Goal: Task Accomplishment & Management: Manage account settings

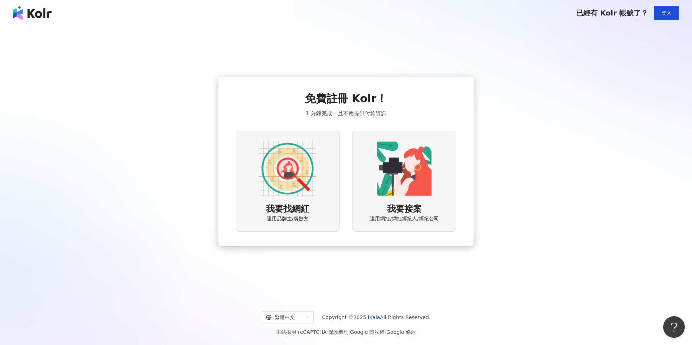
click at [359, 205] on div "我要接案 適用網紅/網紅經紀人/經紀公司" at bounding box center [405, 181] width 104 height 101
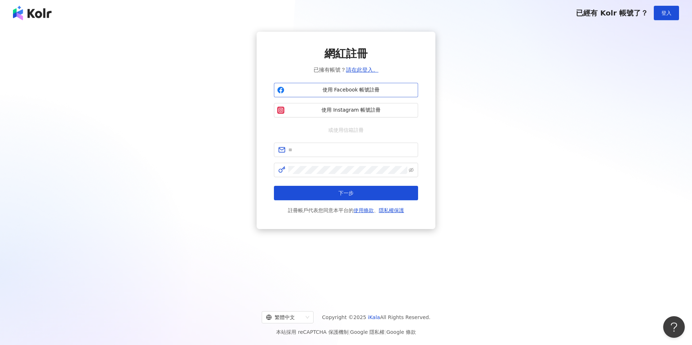
click at [319, 88] on span "使用 Facebook 帳號註冊" at bounding box center [351, 90] width 128 height 7
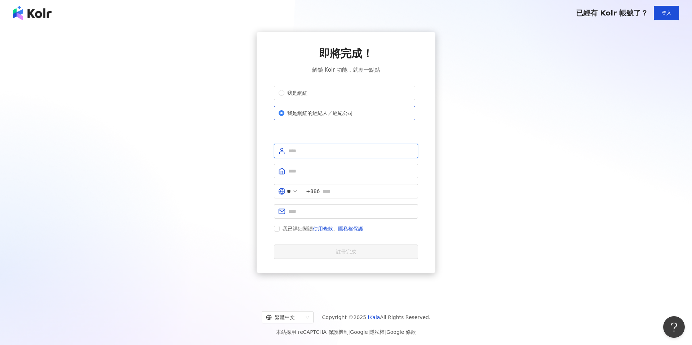
click at [314, 149] on input "text" at bounding box center [350, 151] width 125 height 8
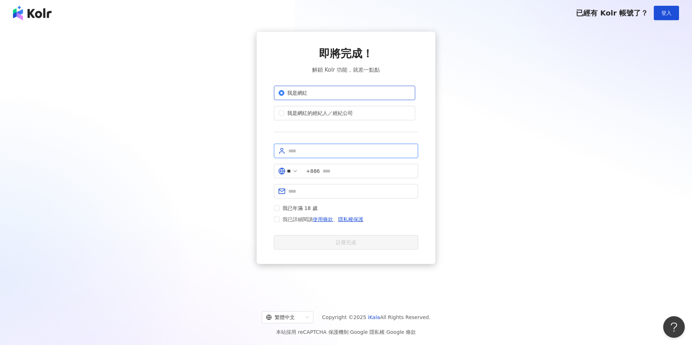
click at [298, 150] on input "text" at bounding box center [350, 151] width 125 height 8
type input "*"
type input "**********"
click at [334, 171] on input "text" at bounding box center [368, 171] width 91 height 8
type input "**********"
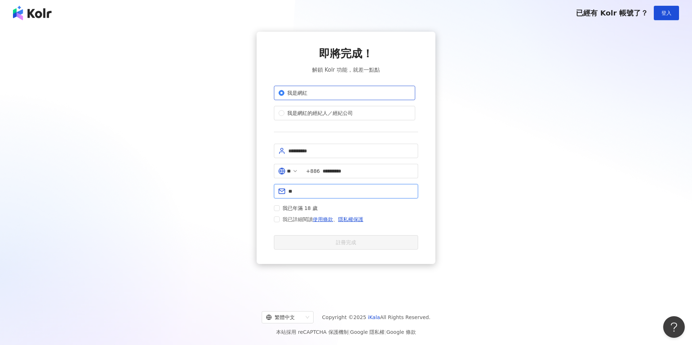
type input "**********"
click at [280, 207] on span "我已年滿 18 歲" at bounding box center [300, 208] width 41 height 8
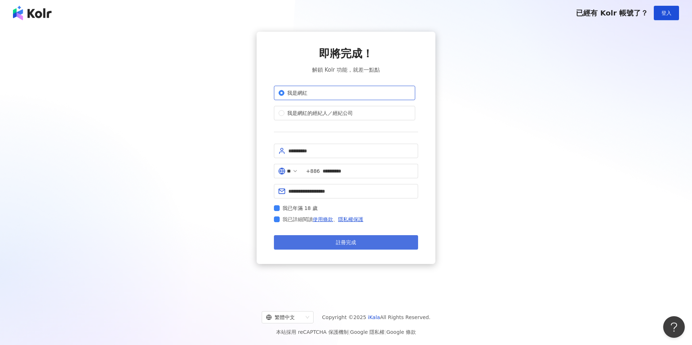
click at [306, 247] on button "註冊完成" at bounding box center [346, 242] width 144 height 14
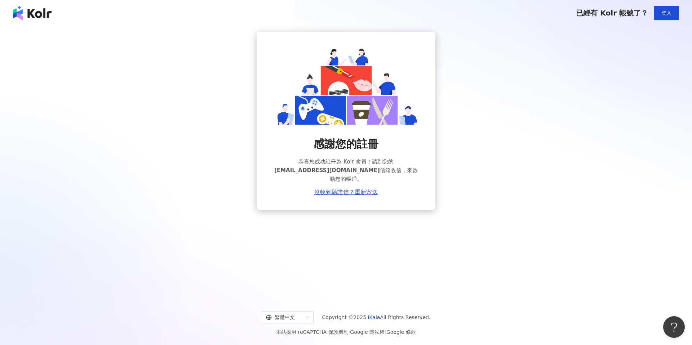
click at [25, 13] on img at bounding box center [32, 13] width 39 height 14
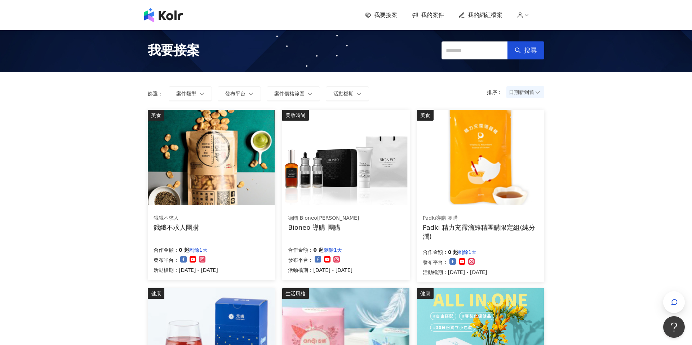
click at [487, 16] on span "我的網紅檔案" at bounding box center [485, 15] width 35 height 8
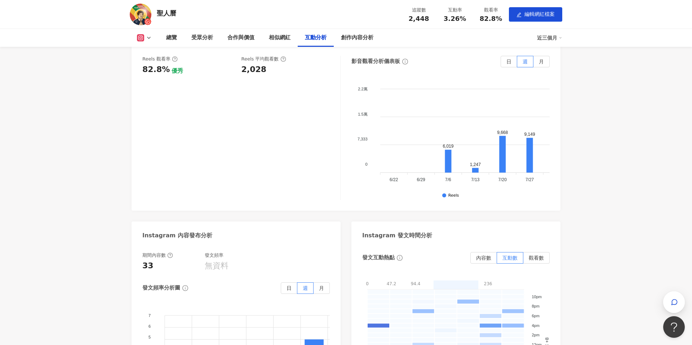
scroll to position [1224, 0]
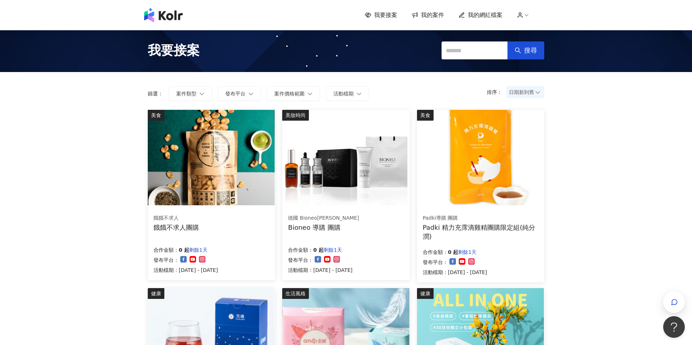
click at [486, 14] on span "我的網紅檔案" at bounding box center [485, 15] width 35 height 8
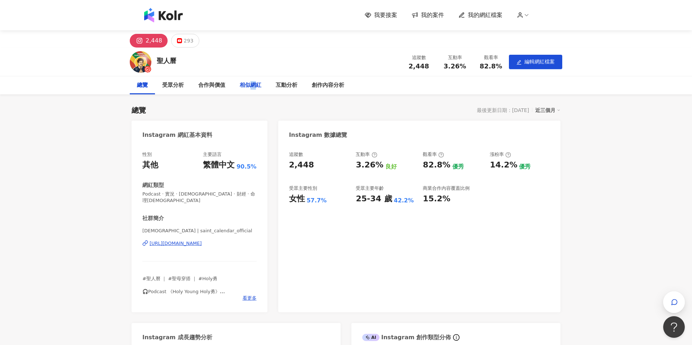
click at [253, 87] on div "相似網紅" at bounding box center [251, 85] width 22 height 9
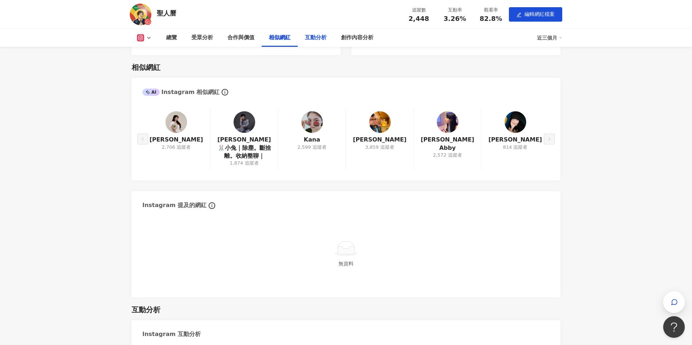
click at [310, 37] on div "互動分析" at bounding box center [316, 38] width 22 height 9
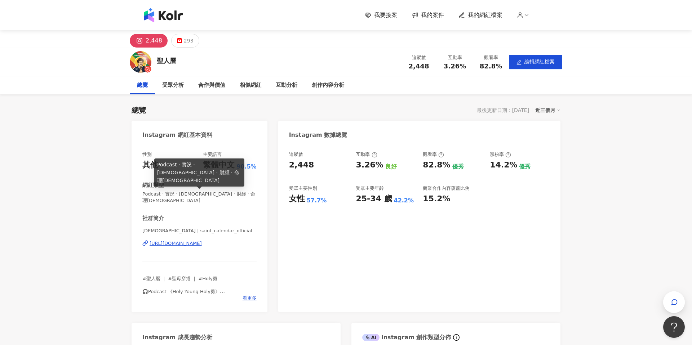
scroll to position [83, 0]
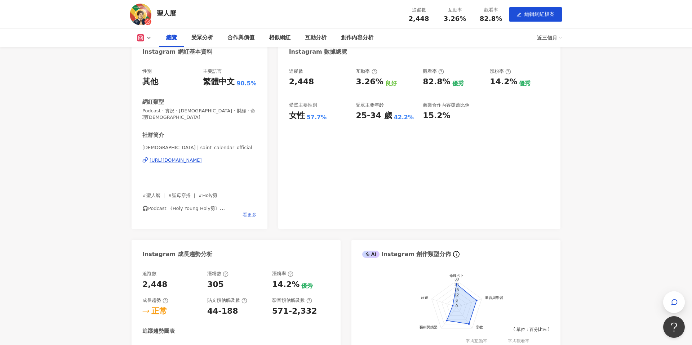
click at [253, 212] on span "看更多" at bounding box center [250, 215] width 14 height 6
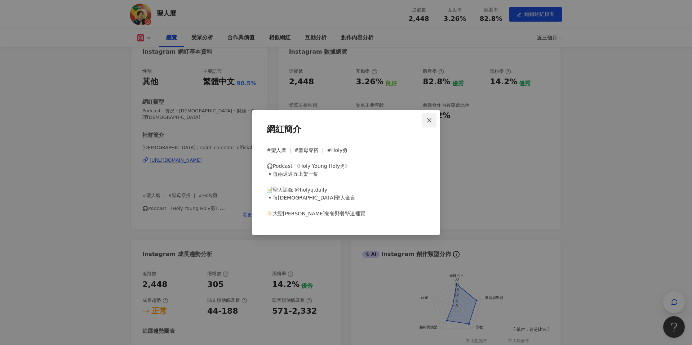
click at [432, 120] on icon "close" at bounding box center [429, 121] width 6 height 6
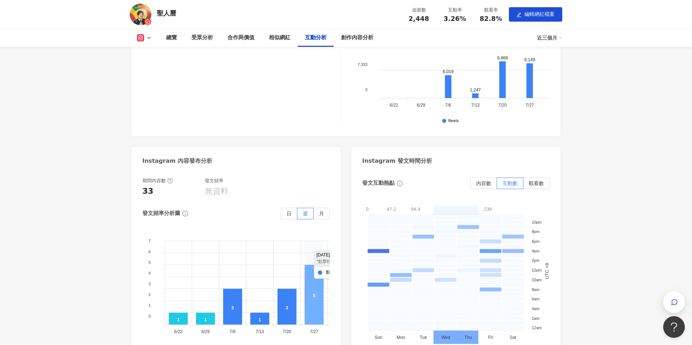
scroll to position [1567, 0]
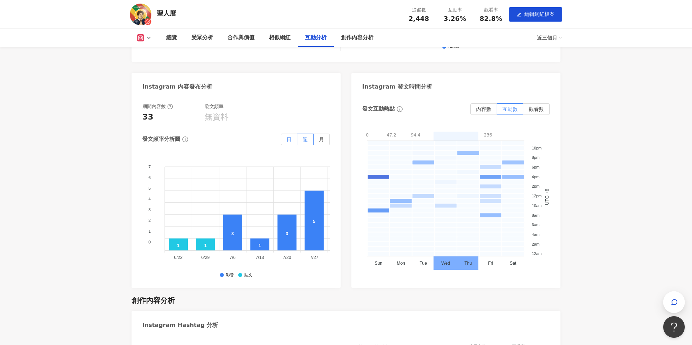
click at [289, 137] on span "日" at bounding box center [289, 140] width 5 height 6
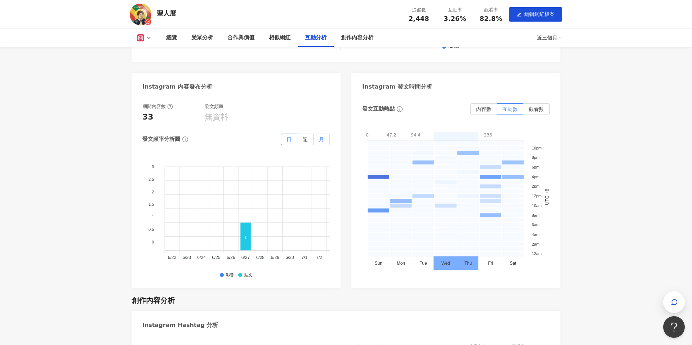
click at [326, 134] on label "月" at bounding box center [322, 140] width 16 height 12
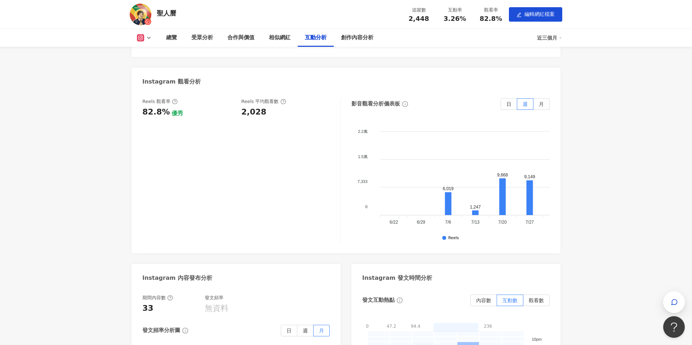
scroll to position [1339, 0]
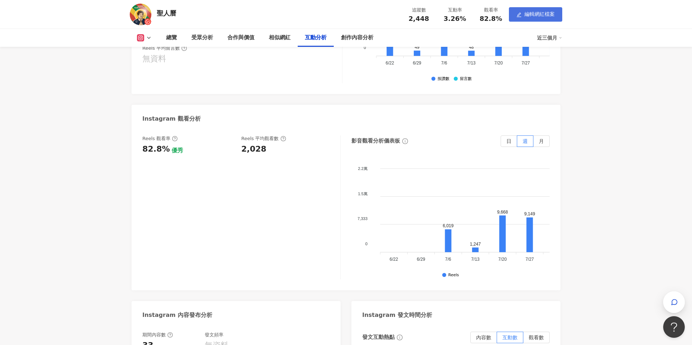
click at [532, 19] on button "編輯網紅檔案" at bounding box center [535, 14] width 53 height 14
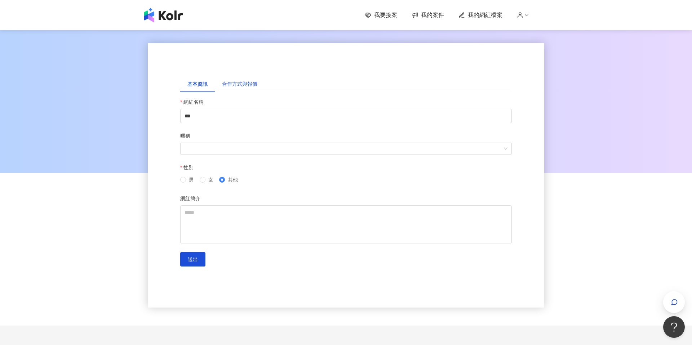
click at [240, 85] on div "合作方式與報價" at bounding box center [239, 84] width 35 height 8
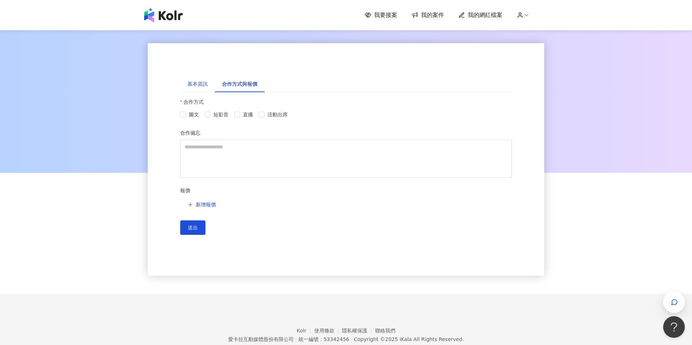
click at [194, 83] on div "基本資訊" at bounding box center [197, 84] width 20 height 8
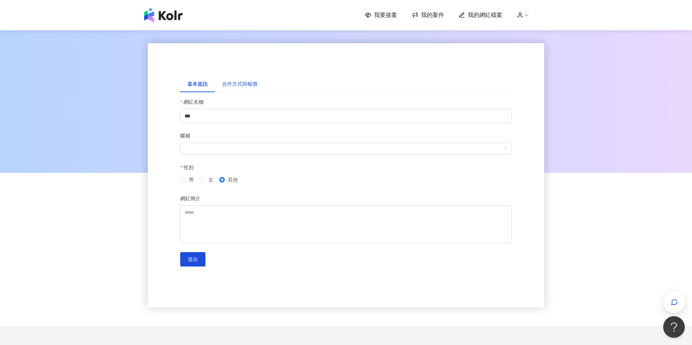
click at [245, 84] on div "合作方式與報價" at bounding box center [239, 84] width 35 height 8
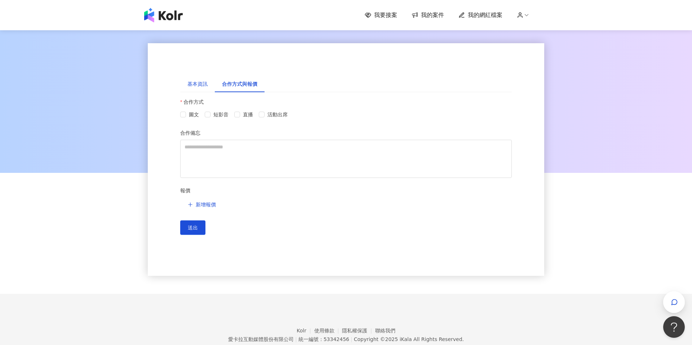
click at [196, 85] on div "基本資訊" at bounding box center [197, 84] width 20 height 8
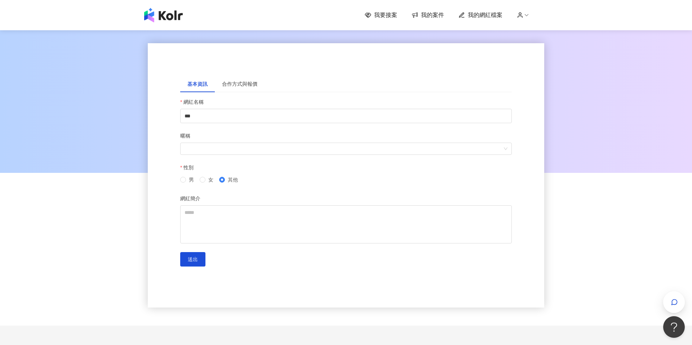
drag, startPoint x: 127, startPoint y: 86, endPoint x: 134, endPoint y: 81, distance: 8.5
click at [128, 86] on div at bounding box center [346, 101] width 692 height 144
click at [163, 14] on img at bounding box center [163, 15] width 39 height 14
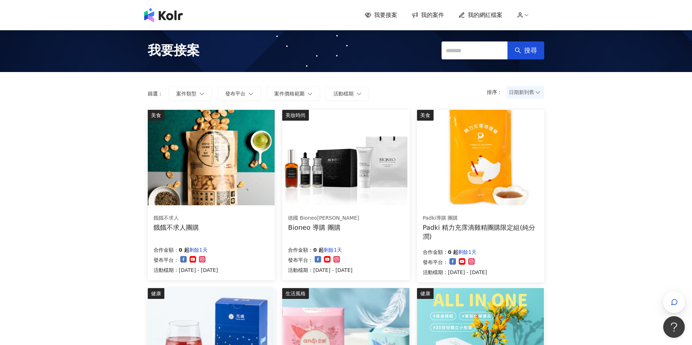
click at [486, 18] on span "我的網紅檔案" at bounding box center [485, 15] width 35 height 8
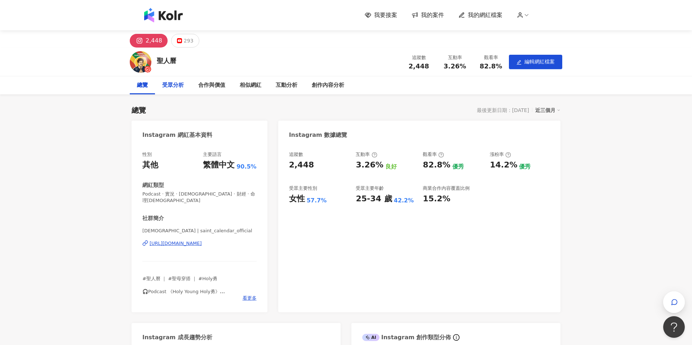
click at [175, 89] on div "受眾分析" at bounding box center [173, 85] width 22 height 9
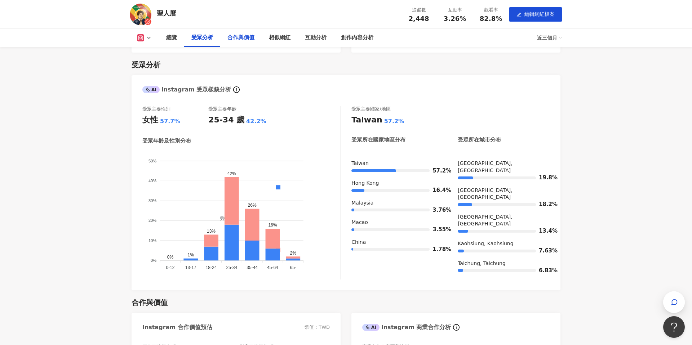
click at [244, 35] on div "合作與價值" at bounding box center [240, 38] width 27 height 9
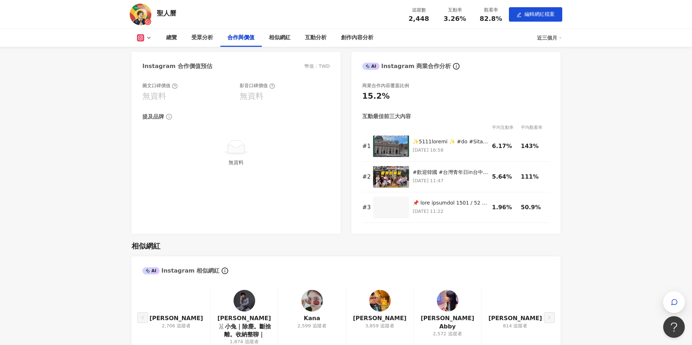
scroll to position [739, 0]
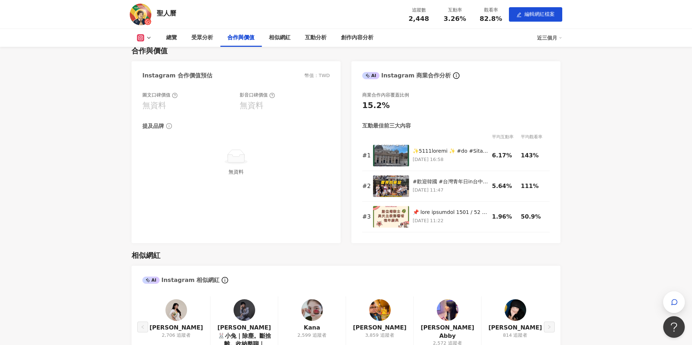
click at [148, 38] on icon at bounding box center [149, 38] width 6 height 6
click at [153, 55] on button "Instagram" at bounding box center [155, 52] width 43 height 10
click at [340, 37] on div "創作內容分析" at bounding box center [357, 38] width 47 height 18
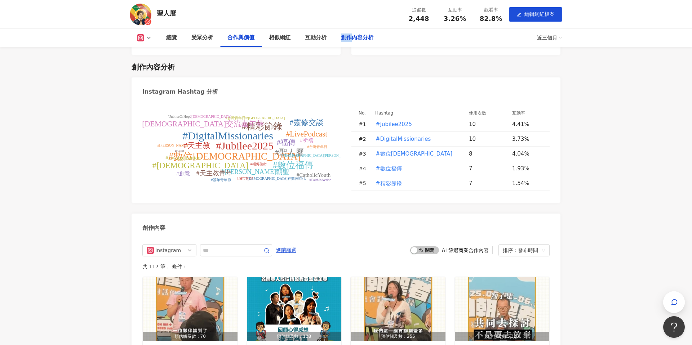
click at [340, 37] on div "創作內容分析" at bounding box center [357, 38] width 47 height 18
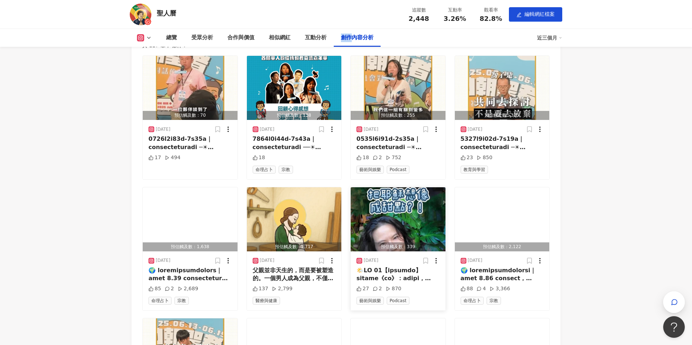
scroll to position [2060, 0]
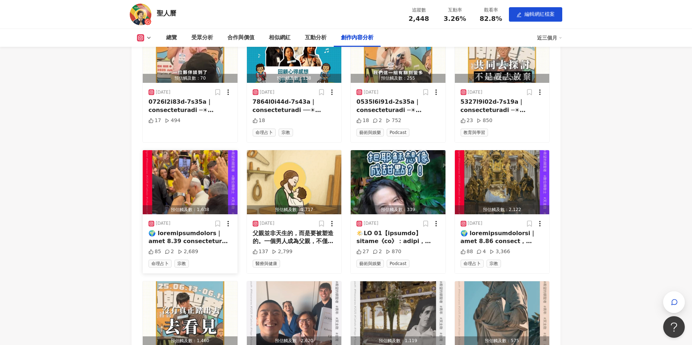
click at [195, 230] on div at bounding box center [190, 238] width 83 height 16
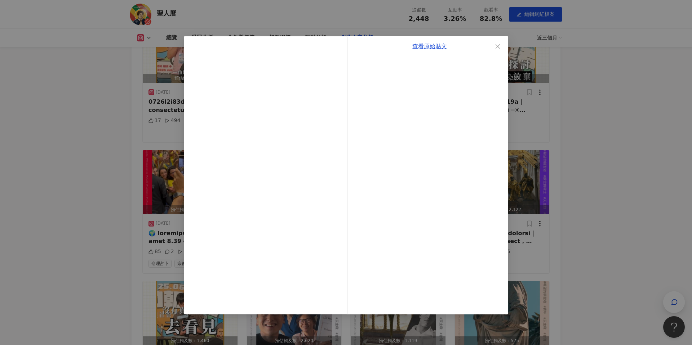
click at [140, 181] on div "查看原始貼文" at bounding box center [346, 172] width 692 height 345
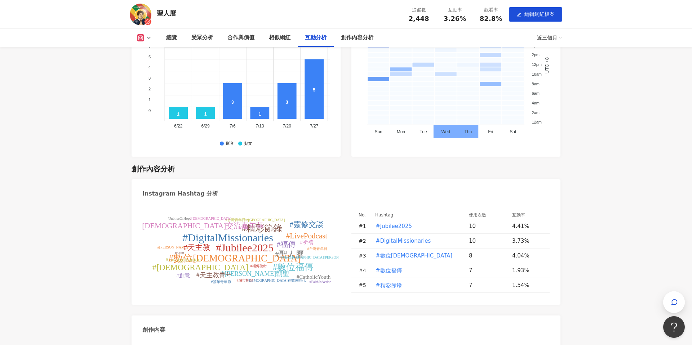
scroll to position [1810, 0]
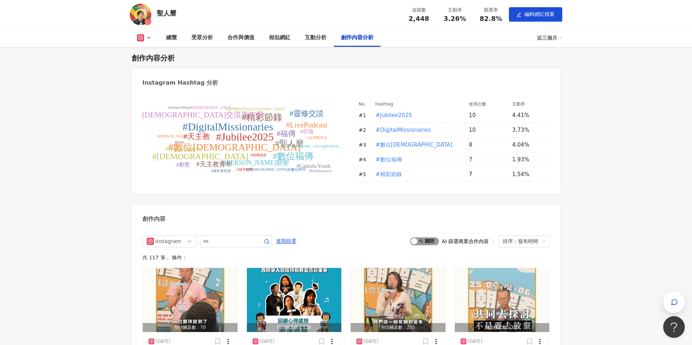
click at [413, 238] on div "button" at bounding box center [414, 241] width 6 height 6
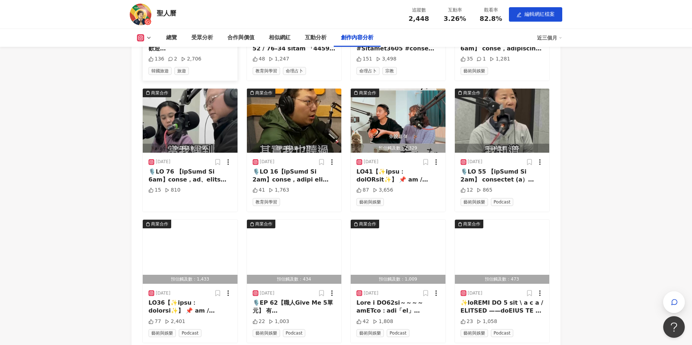
scroll to position [2226, 0]
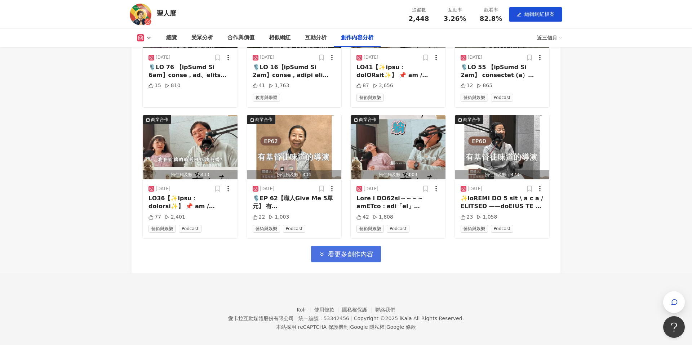
click at [359, 251] on button "看更多創作內容" at bounding box center [346, 254] width 70 height 16
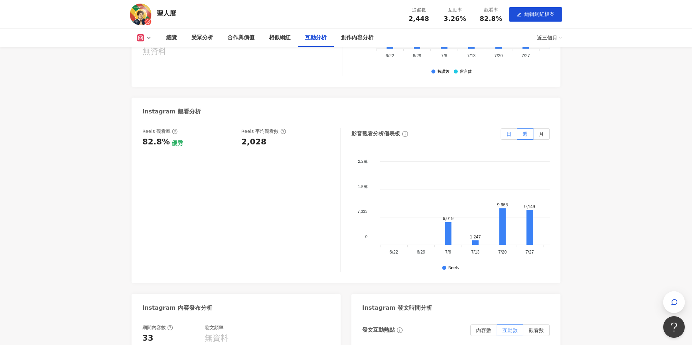
scroll to position [1348, 0]
click at [542, 130] on span "月" at bounding box center [541, 133] width 5 height 6
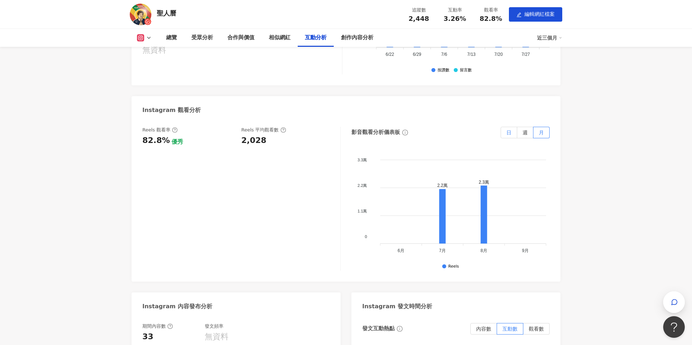
click at [507, 130] on span "日" at bounding box center [508, 133] width 5 height 6
click at [520, 127] on label "週" at bounding box center [525, 133] width 16 height 12
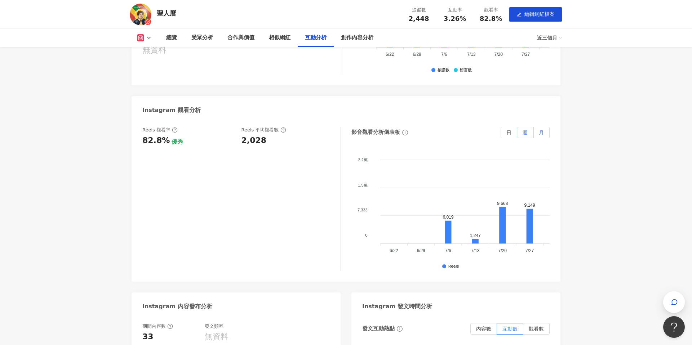
click at [535, 127] on label "月" at bounding box center [542, 133] width 16 height 12
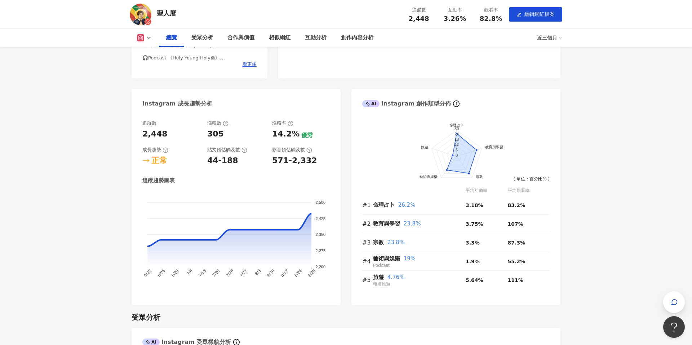
scroll to position [0, 0]
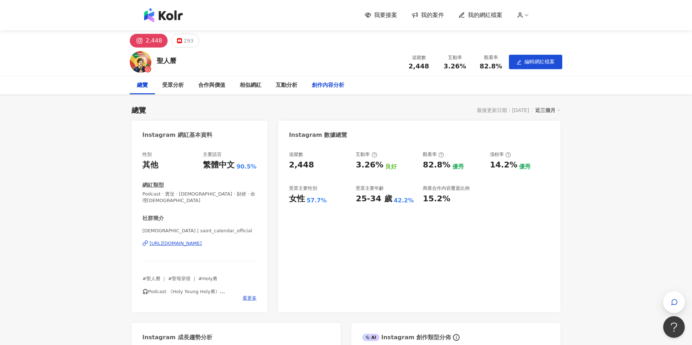
click at [335, 84] on div "創作內容分析" at bounding box center [328, 85] width 32 height 9
click at [168, 88] on div "受眾分析" at bounding box center [173, 85] width 22 height 9
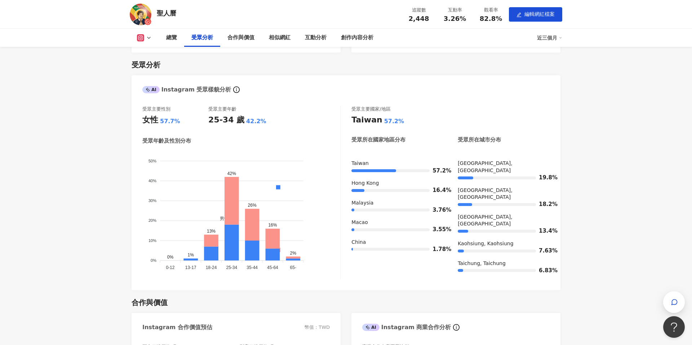
click at [150, 88] on icon at bounding box center [148, 90] width 4 height 4
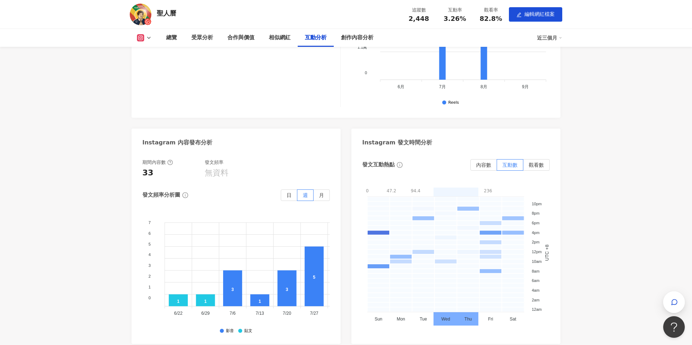
scroll to position [1518, 0]
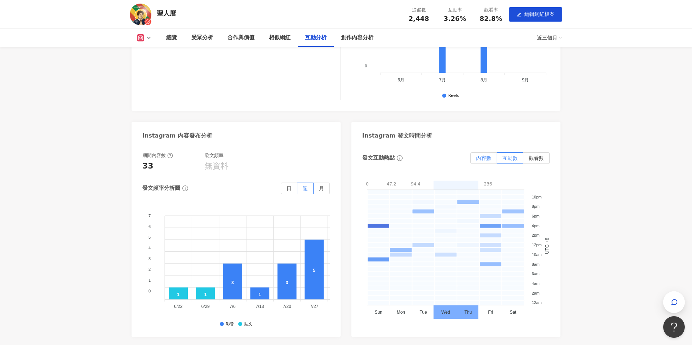
click at [478, 155] on span "內容數" at bounding box center [483, 158] width 15 height 6
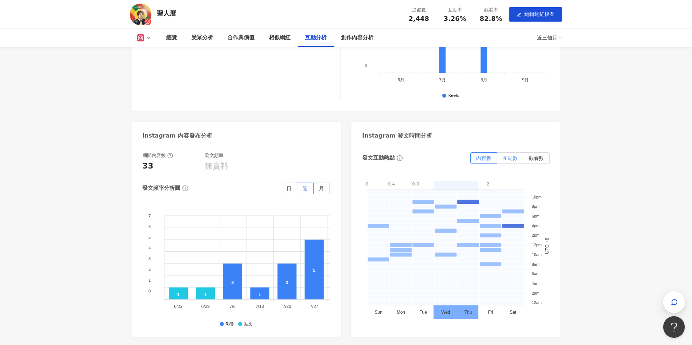
click at [499, 152] on label "互動數" at bounding box center [510, 158] width 26 height 12
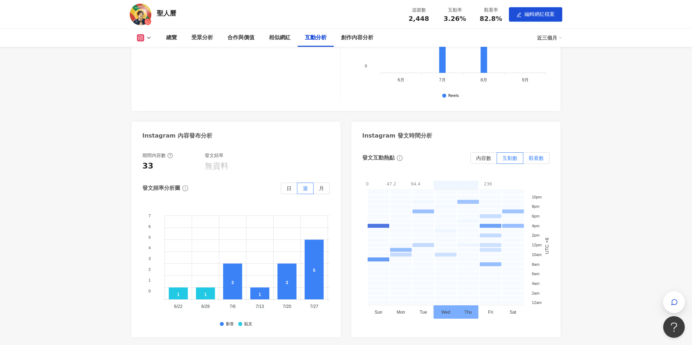
click at [537, 155] on span "觀看數" at bounding box center [536, 158] width 15 height 6
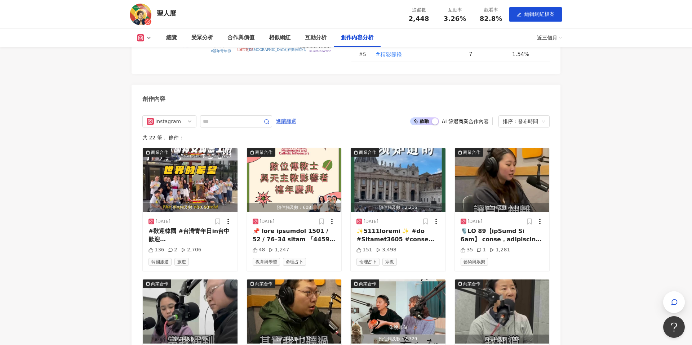
scroll to position [1868, 0]
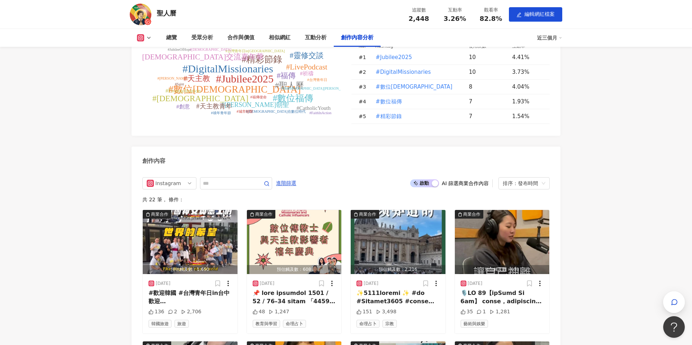
click at [428, 180] on span "啟動 關閉" at bounding box center [424, 184] width 29 height 8
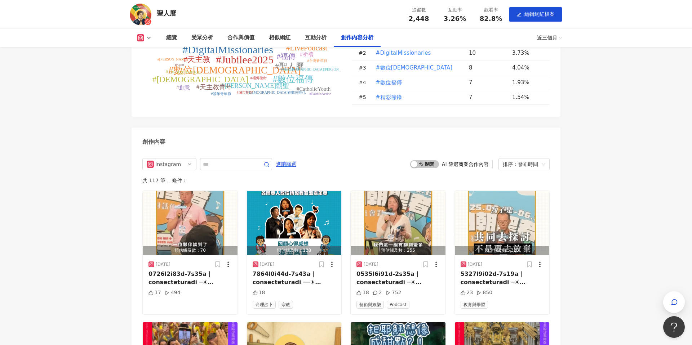
scroll to position [1859, 0]
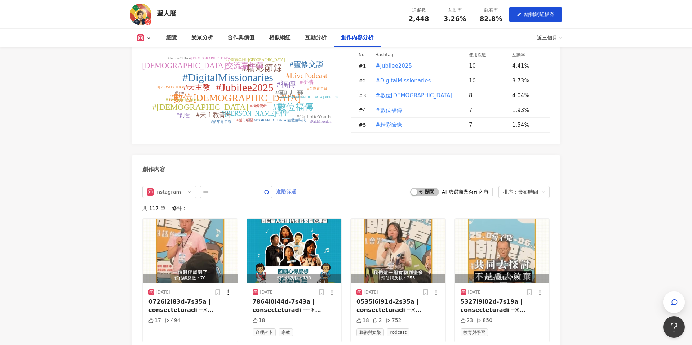
click at [292, 186] on span "進階篩選" at bounding box center [286, 192] width 20 height 12
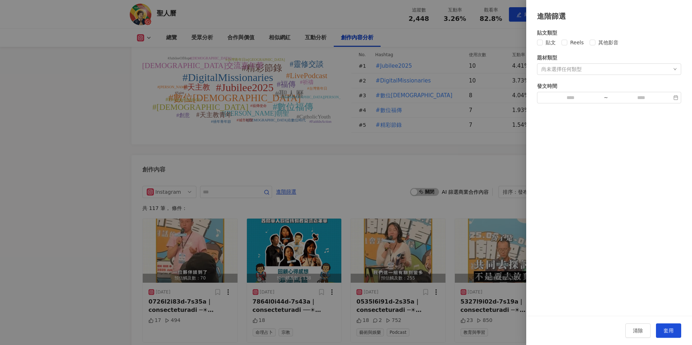
click at [449, 107] on div at bounding box center [346, 172] width 692 height 345
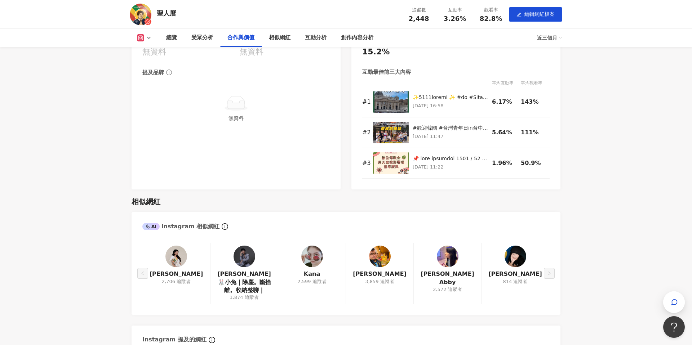
scroll to position [767, 0]
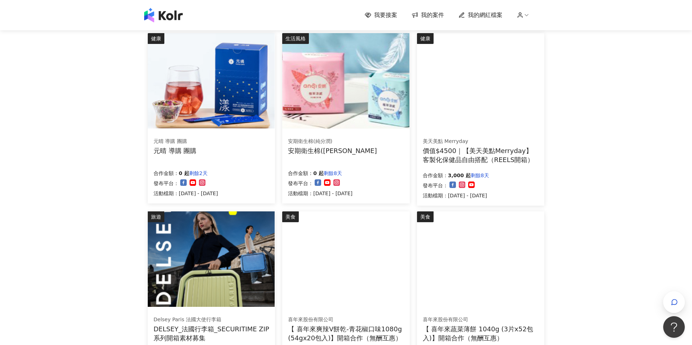
scroll to position [429, 0]
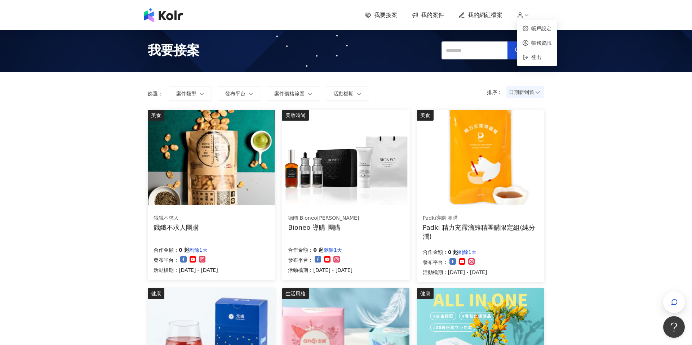
click at [529, 17] on icon at bounding box center [526, 15] width 6 height 6
click at [535, 42] on link "帳務資訊" at bounding box center [541, 43] width 20 height 6
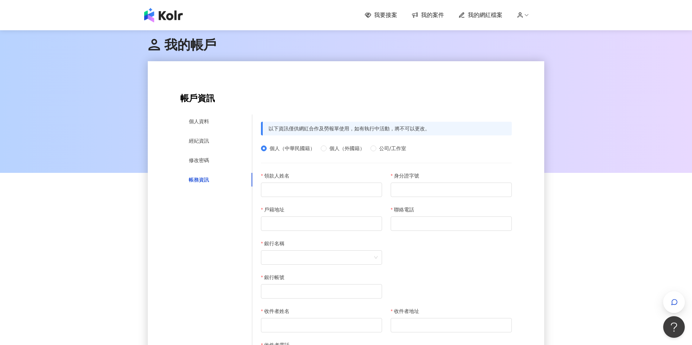
click at [518, 14] on icon at bounding box center [520, 15] width 6 height 6
click at [531, 29] on link "帳戶設定" at bounding box center [541, 29] width 20 height 6
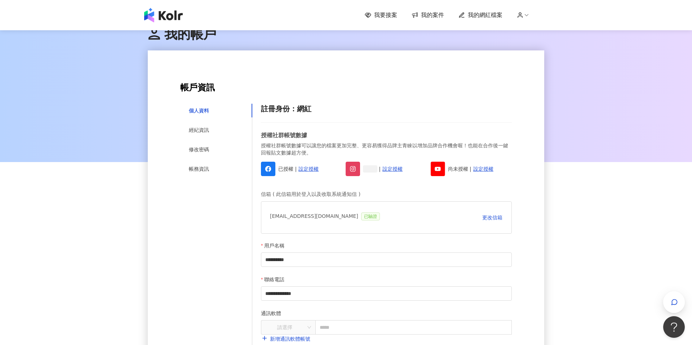
scroll to position [16, 0]
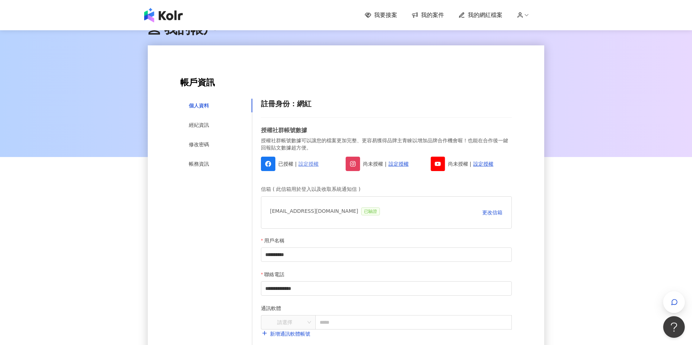
click at [307, 164] on link "設定授權" at bounding box center [308, 164] width 20 height 8
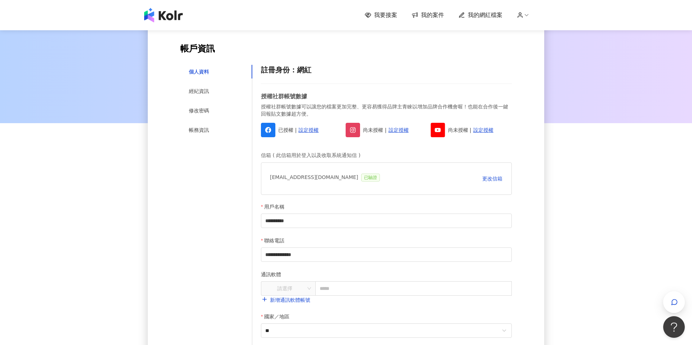
scroll to position [37, 0]
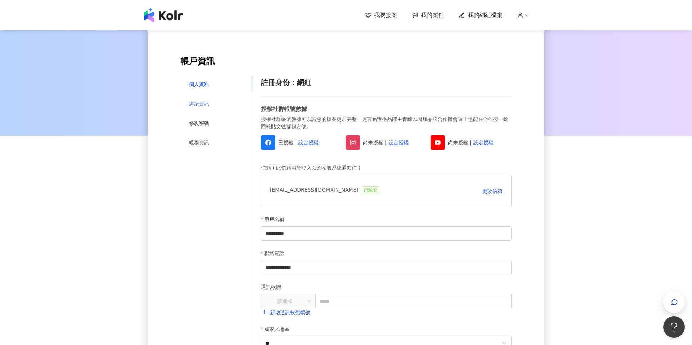
click at [218, 100] on div "經紀資訊" at bounding box center [216, 104] width 72 height 14
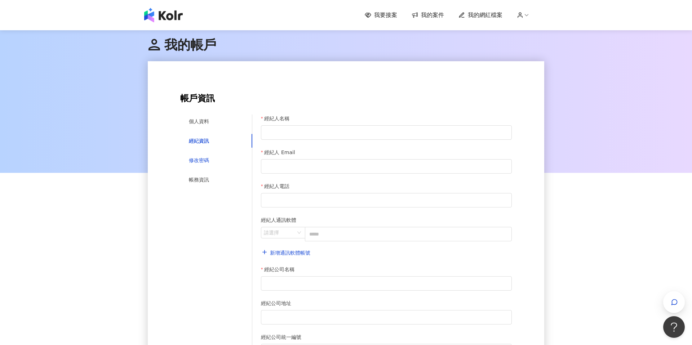
click at [209, 160] on div "修改密碼" at bounding box center [199, 160] width 20 height 8
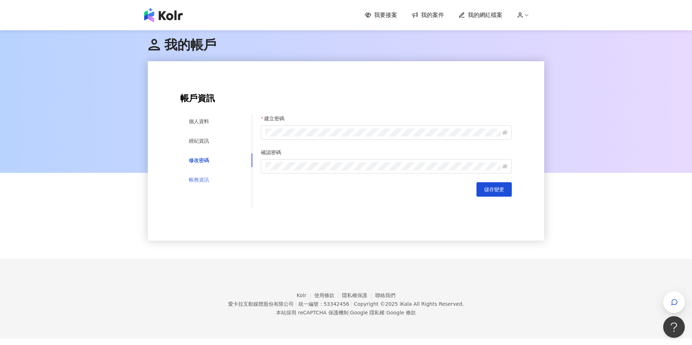
click at [209, 178] on div "帳務資訊" at bounding box center [216, 180] width 72 height 14
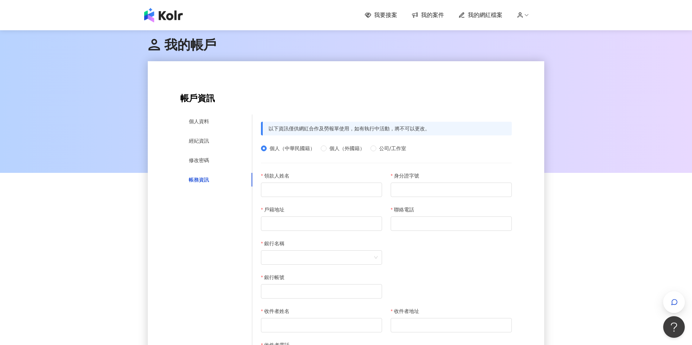
click at [177, 14] on img at bounding box center [163, 15] width 39 height 14
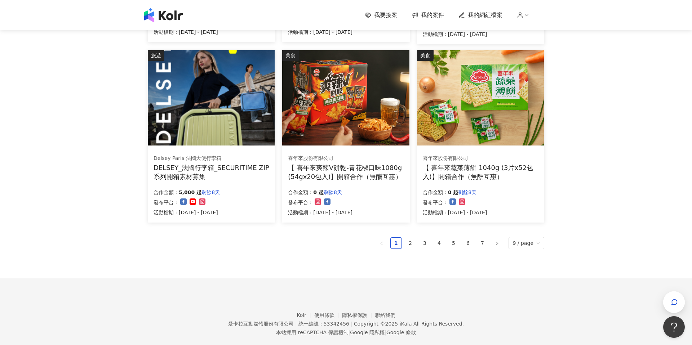
scroll to position [429, 0]
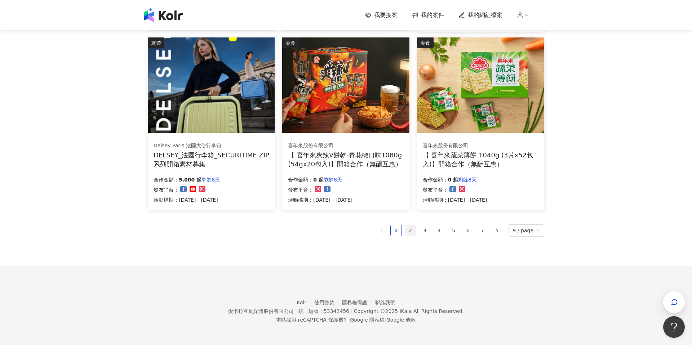
click at [410, 231] on link "2" at bounding box center [410, 230] width 11 height 11
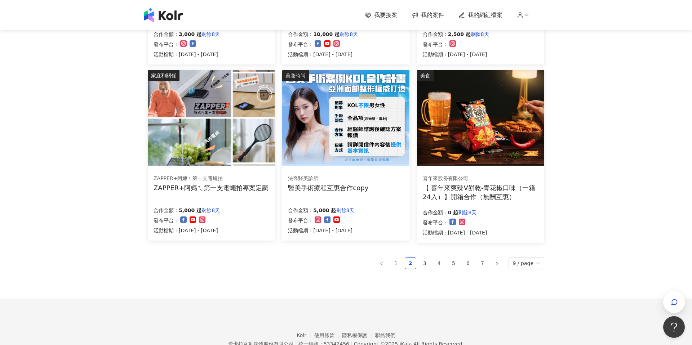
scroll to position [403, 0]
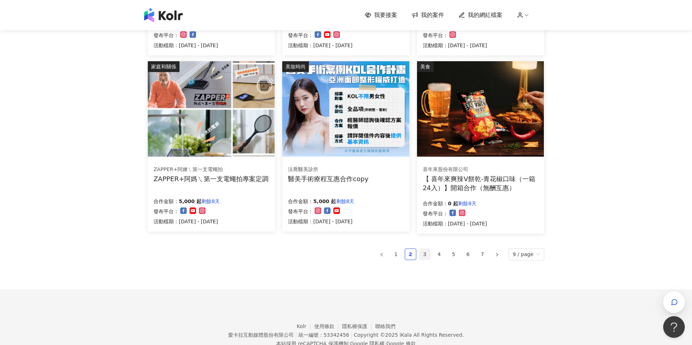
click at [429, 251] on link "3" at bounding box center [425, 254] width 11 height 11
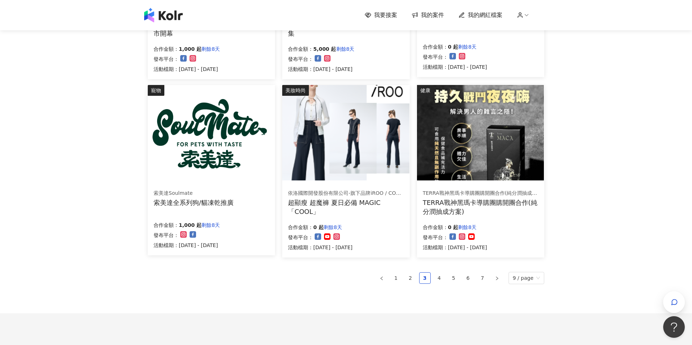
scroll to position [385, 0]
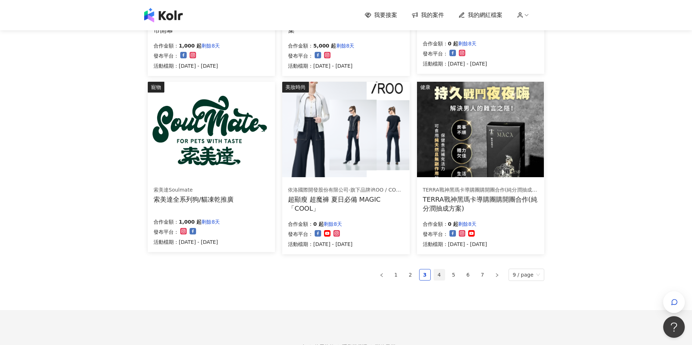
click at [441, 274] on link "4" at bounding box center [439, 275] width 11 height 11
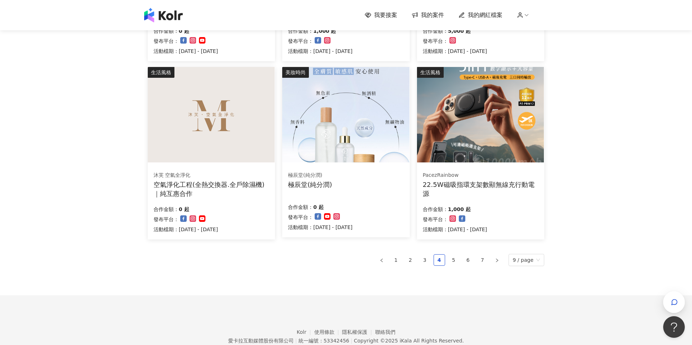
scroll to position [429, 0]
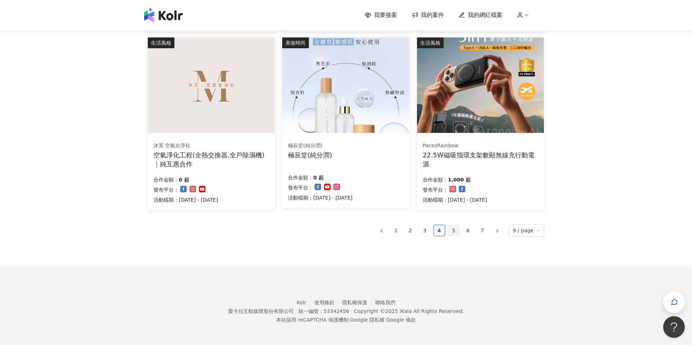
click at [451, 233] on link "5" at bounding box center [453, 230] width 11 height 11
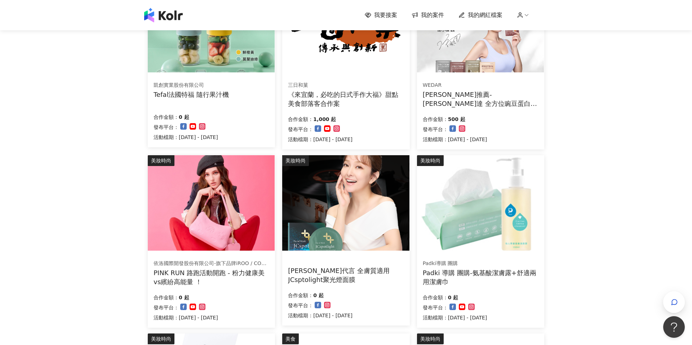
scroll to position [43, 0]
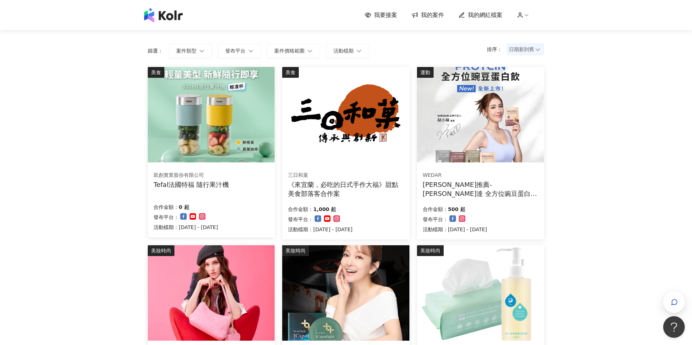
click at [317, 196] on div "《來宜蘭，必吃的日式手作大福》甜點美食部落客合作案" at bounding box center [346, 189] width 116 height 18
click at [327, 185] on div "《來宜蘭，必吃的日式手作大福》甜點美食部落客合作案" at bounding box center [346, 189] width 116 height 18
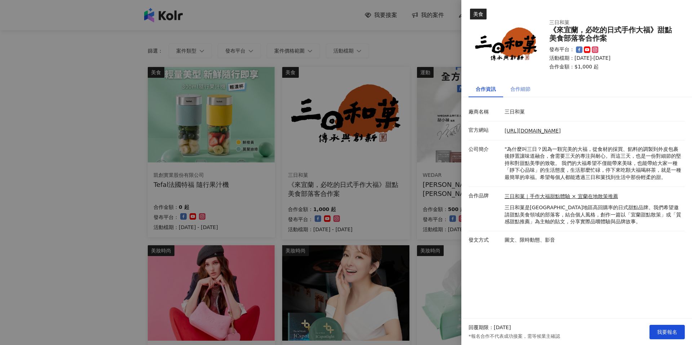
click at [521, 95] on div "合作細節" at bounding box center [520, 89] width 35 height 17
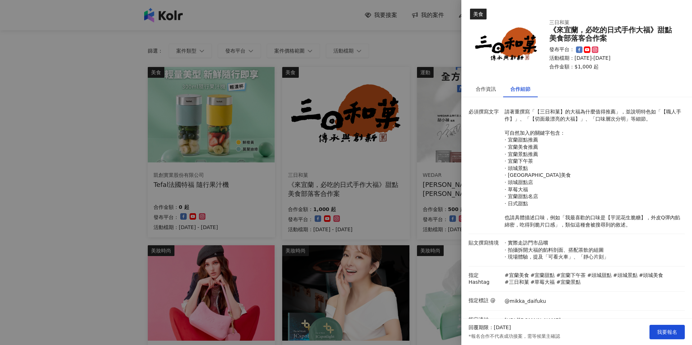
click at [521, 95] on div "合作細節" at bounding box center [520, 89] width 35 height 17
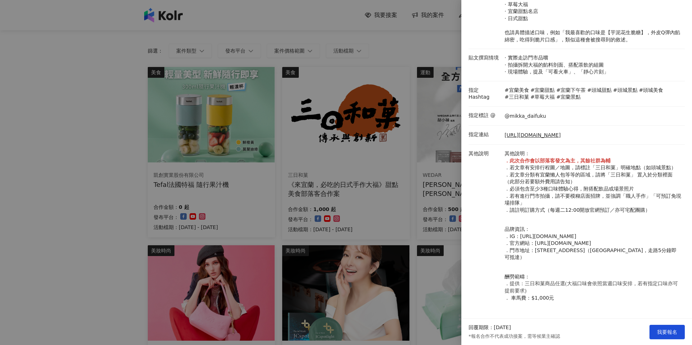
scroll to position [186, 0]
click at [342, 44] on div at bounding box center [346, 172] width 692 height 345
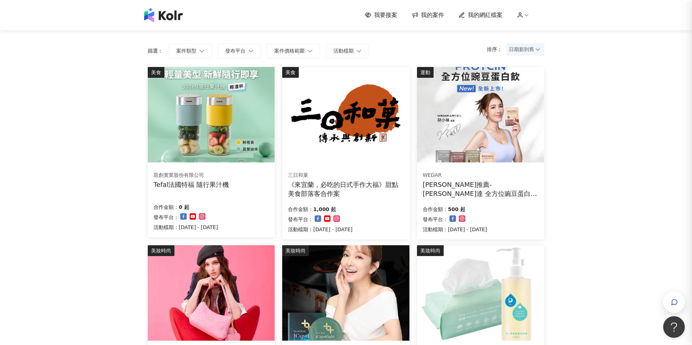
scroll to position [0, 0]
click at [342, 44] on div at bounding box center [346, 172] width 692 height 345
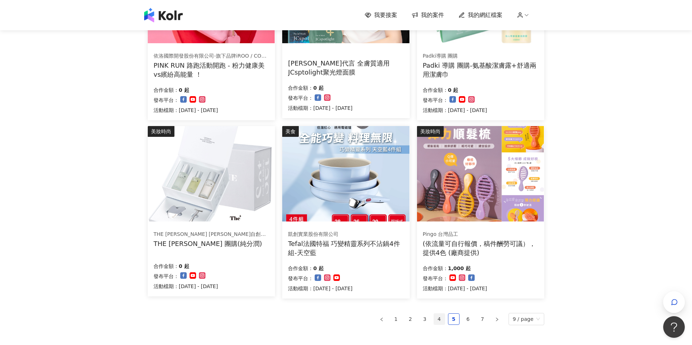
scroll to position [407, 0]
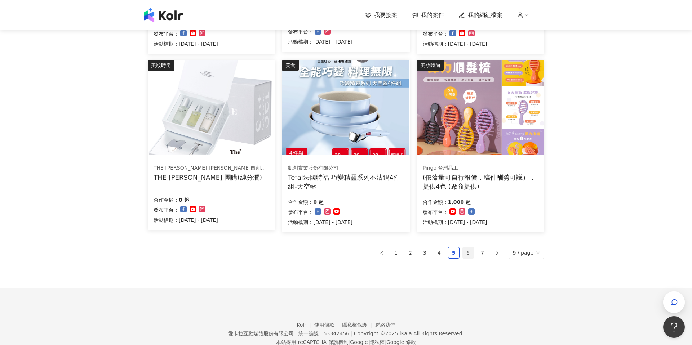
click at [473, 254] on link "6" at bounding box center [468, 253] width 11 height 11
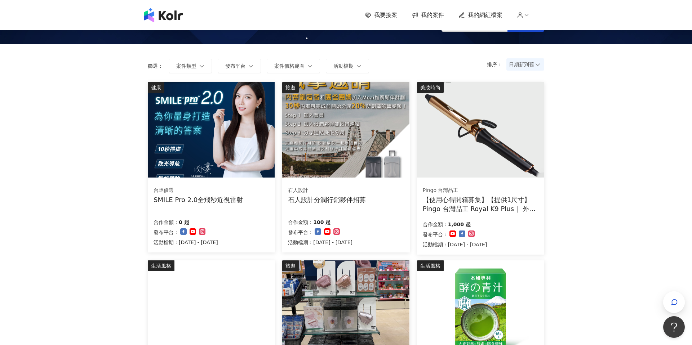
scroll to position [0, 0]
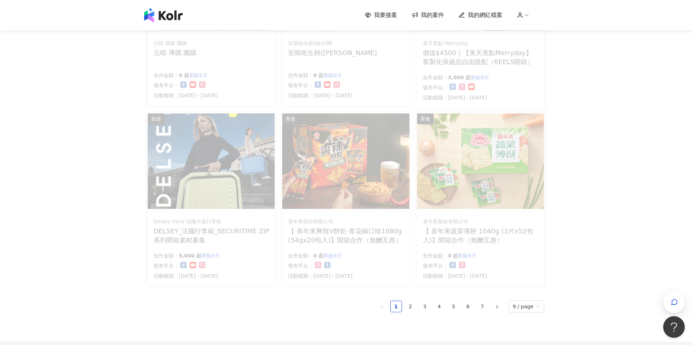
scroll to position [429, 0]
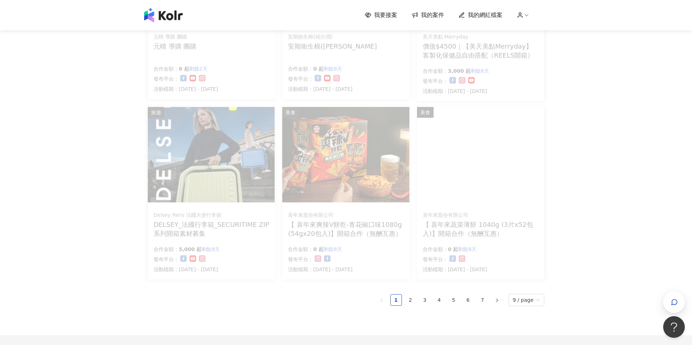
scroll to position [429, 0]
